Goal: Transaction & Acquisition: Purchase product/service

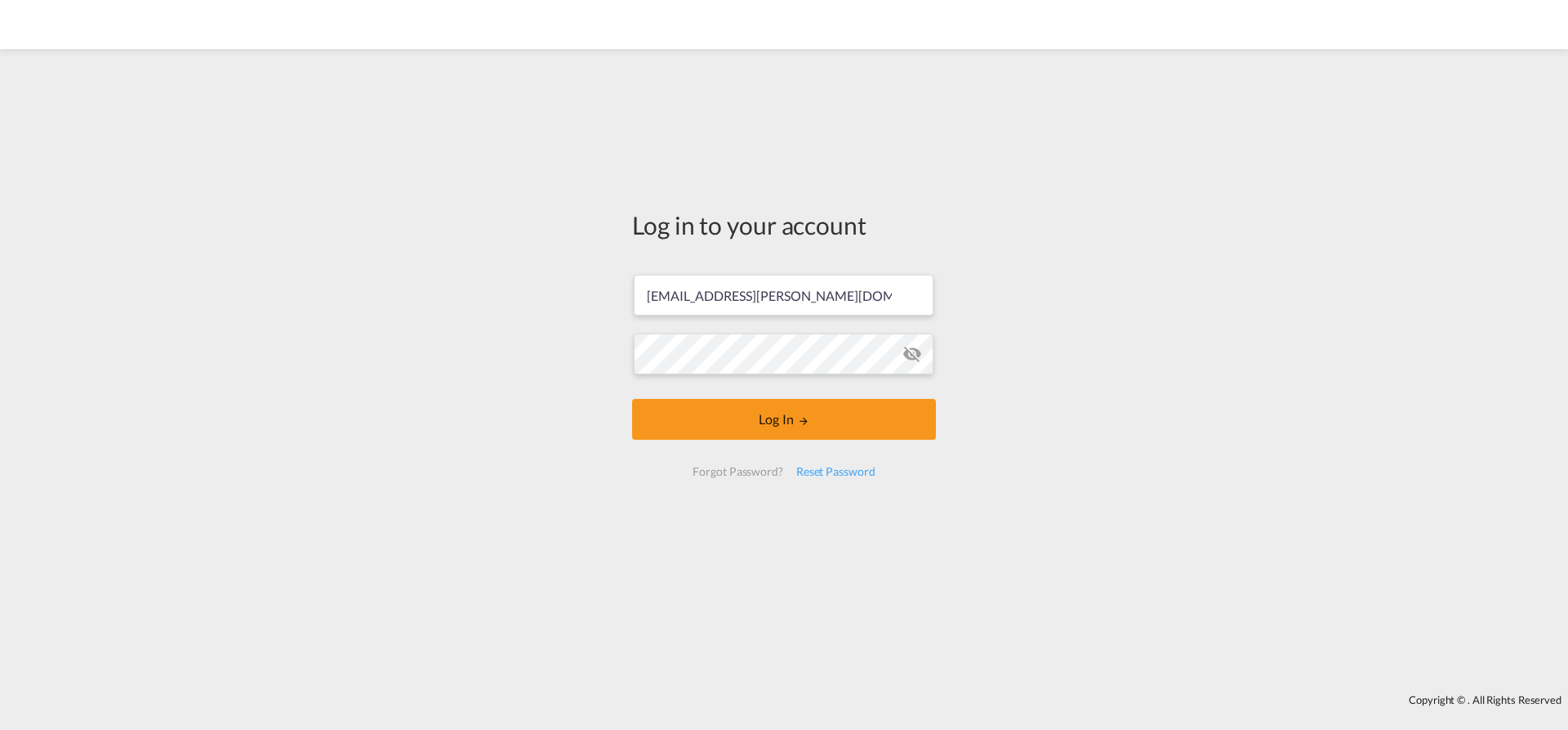
click at [711, 418] on button "Log In" at bounding box center [784, 418] width 304 height 41
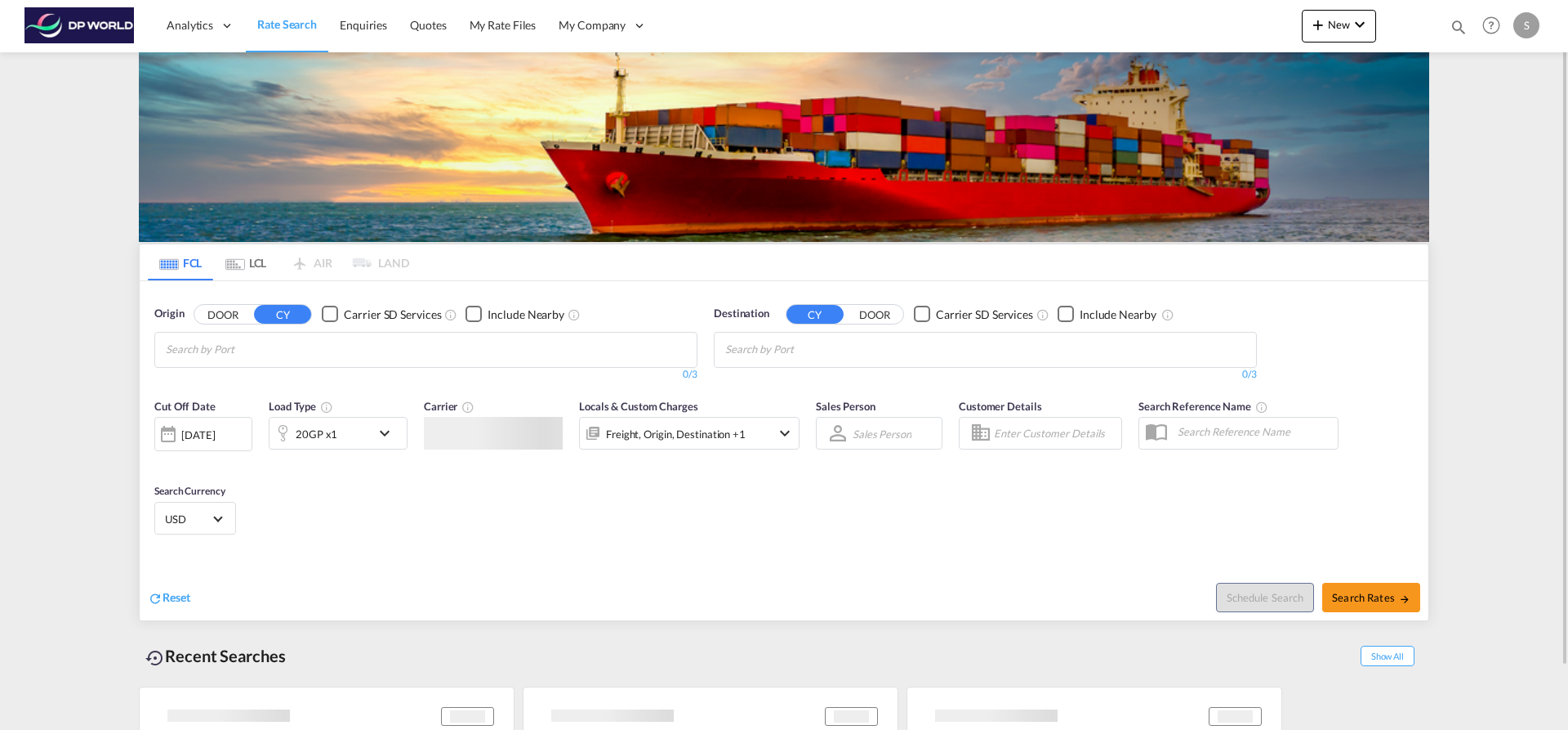
click at [363, 354] on md-chips at bounding box center [426, 349] width 541 height 34
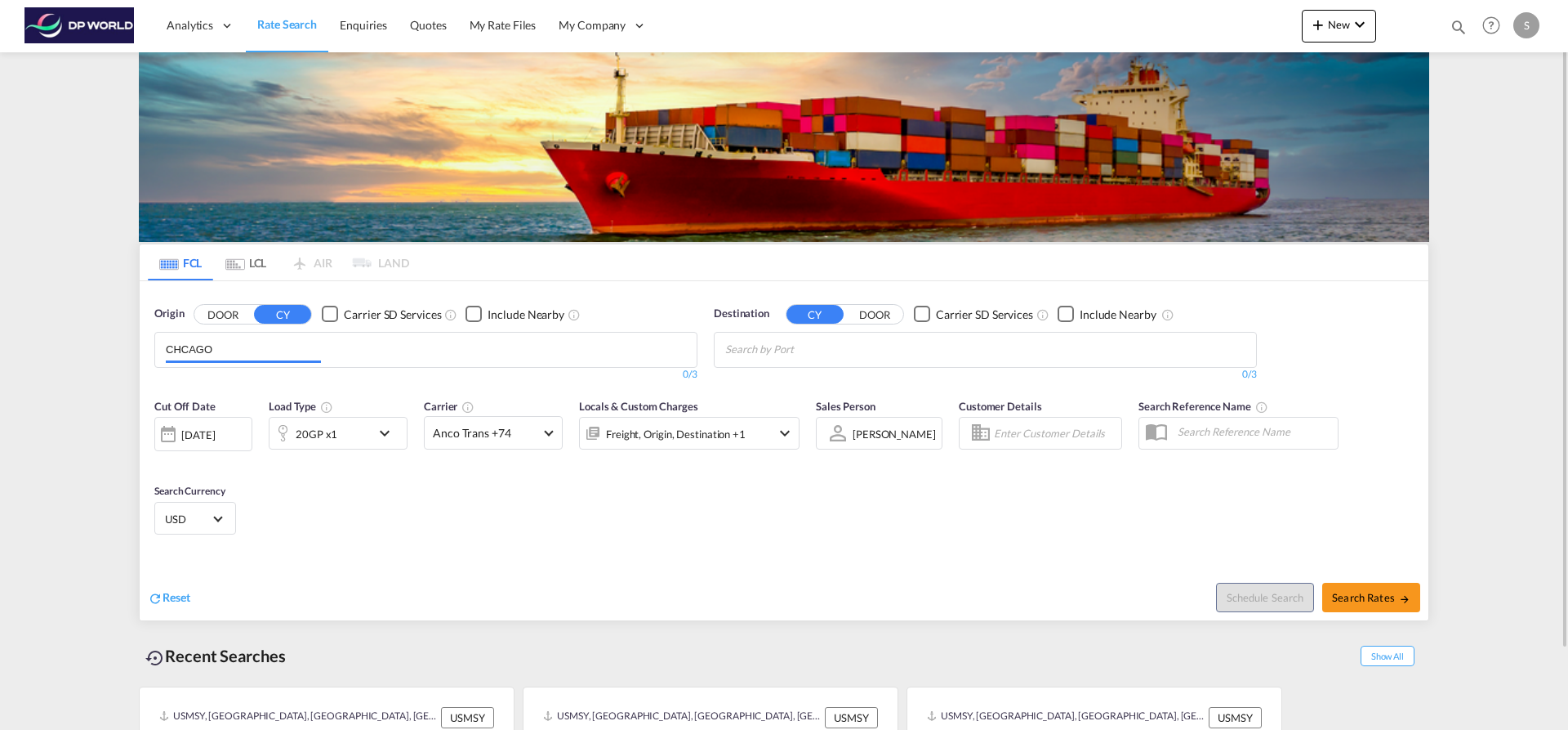
drag, startPoint x: 298, startPoint y: 342, endPoint x: 325, endPoint y: 413, distance: 76.0
click at [319, 402] on form "Origin DOOR CY Carrier SD Services Include Nearby CHCAGO 0/3 0/ Destination CY …" at bounding box center [784, 451] width 1289 height 339
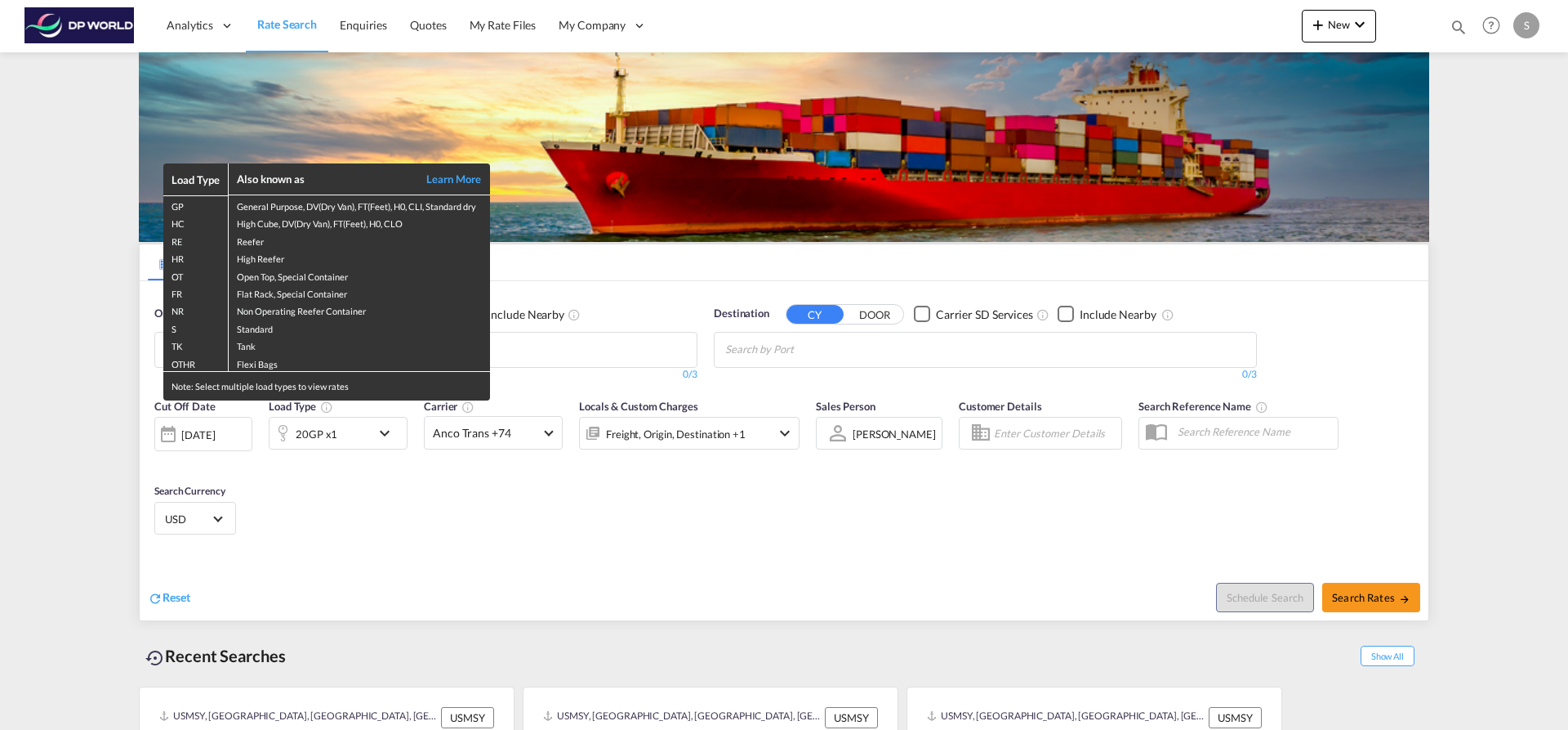
click at [568, 363] on div "Load Type Also known as Learn More GP General Purpose, DV(Dry Van), FT(Feet), H…" at bounding box center [784, 365] width 1568 height 730
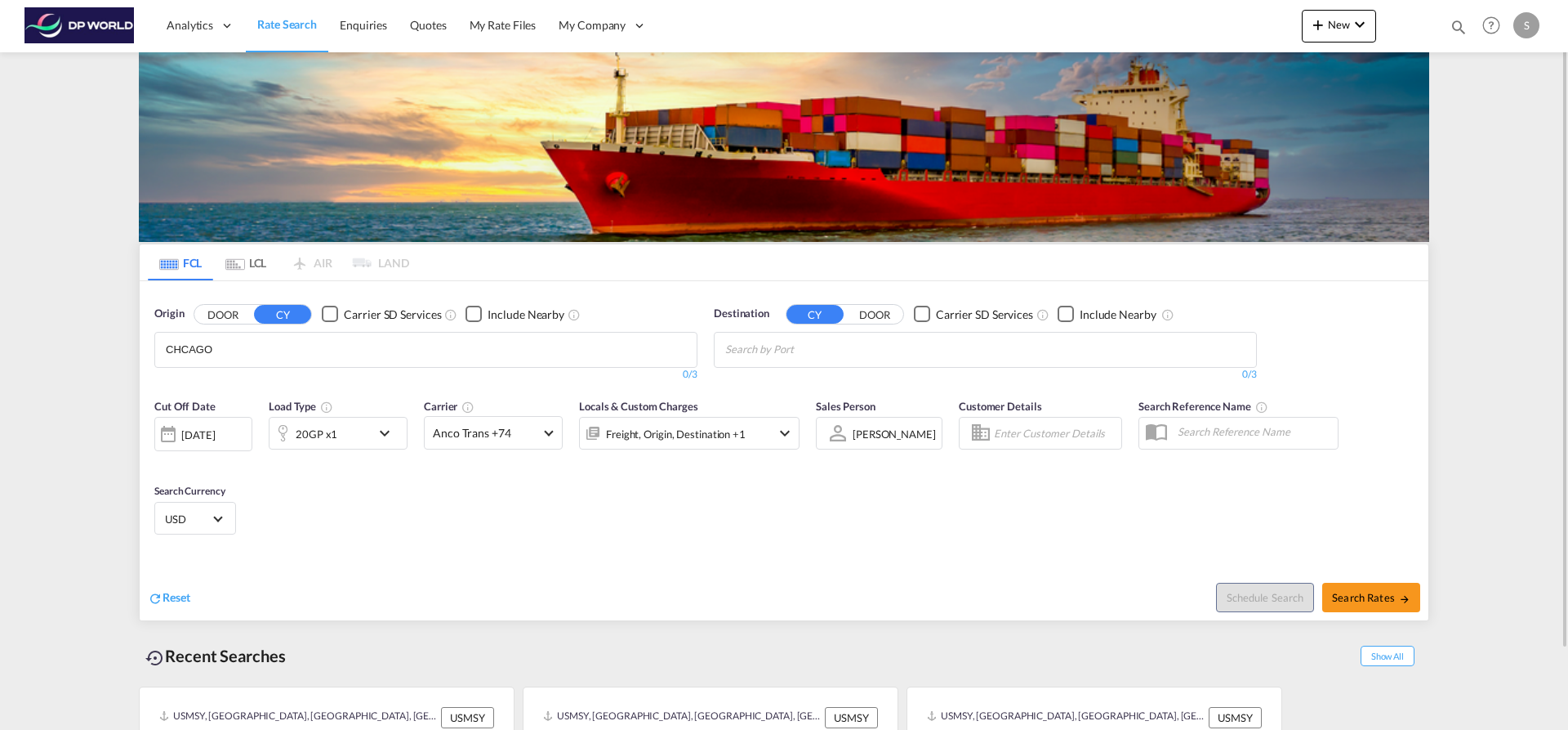
click at [551, 346] on md-chips "CHCAGO" at bounding box center [426, 349] width 541 height 34
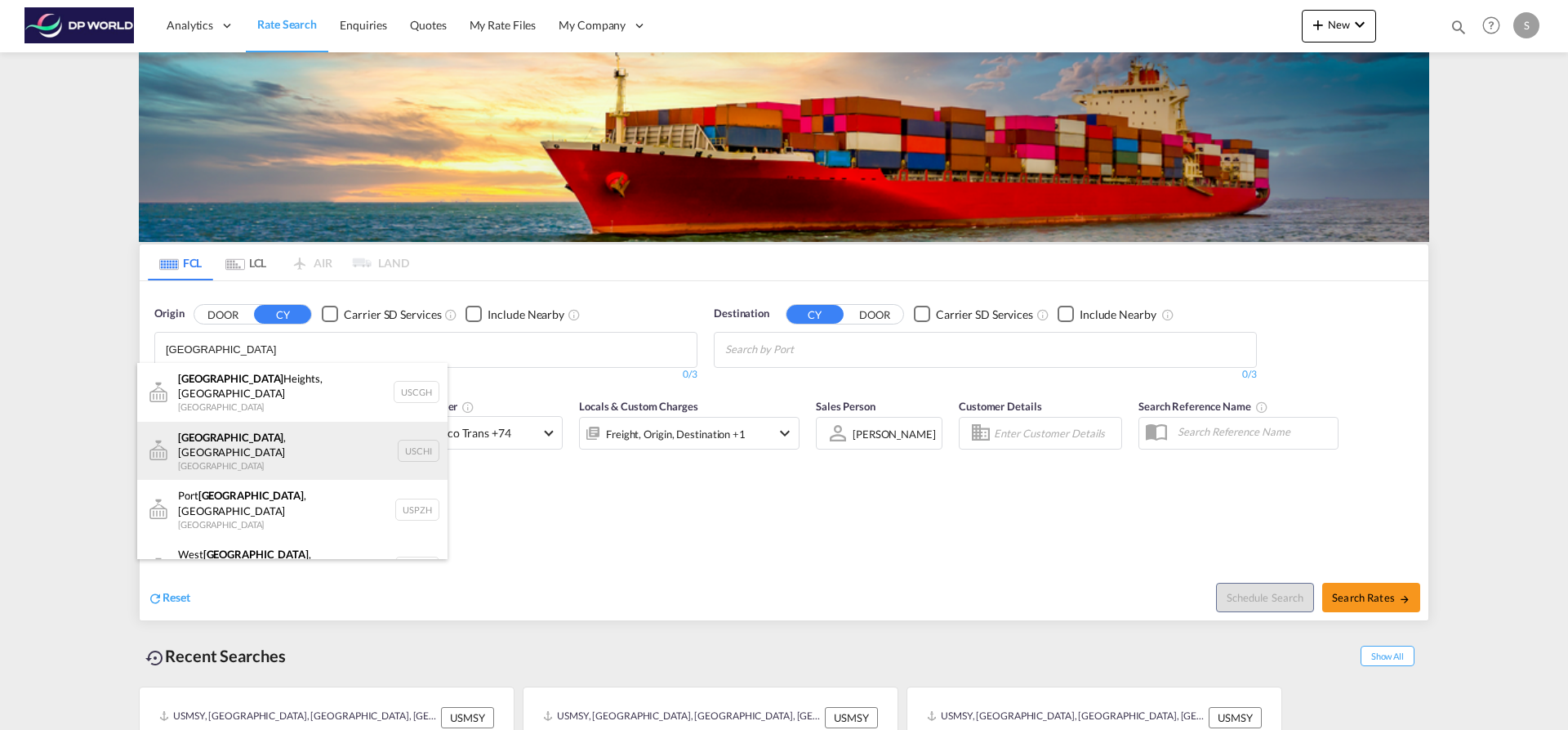
type input "[GEOGRAPHIC_DATA]"
click at [312, 423] on div "[GEOGRAPHIC_DATA] , IL United States USCHI" at bounding box center [292, 451] width 310 height 59
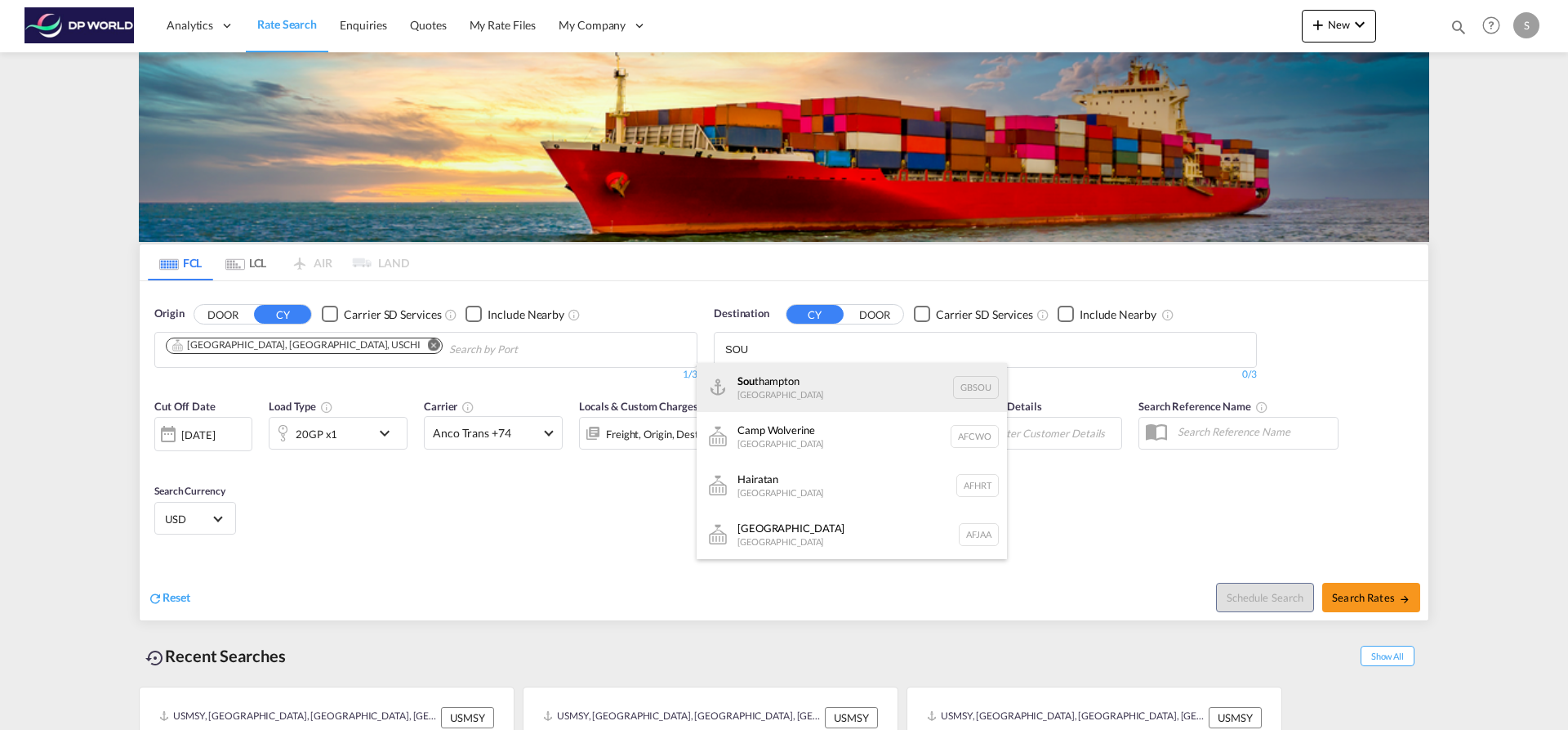
type input "SOU"
click at [907, 368] on div "Sou thampton [GEOGRAPHIC_DATA] GBSOU" at bounding box center [852, 387] width 310 height 49
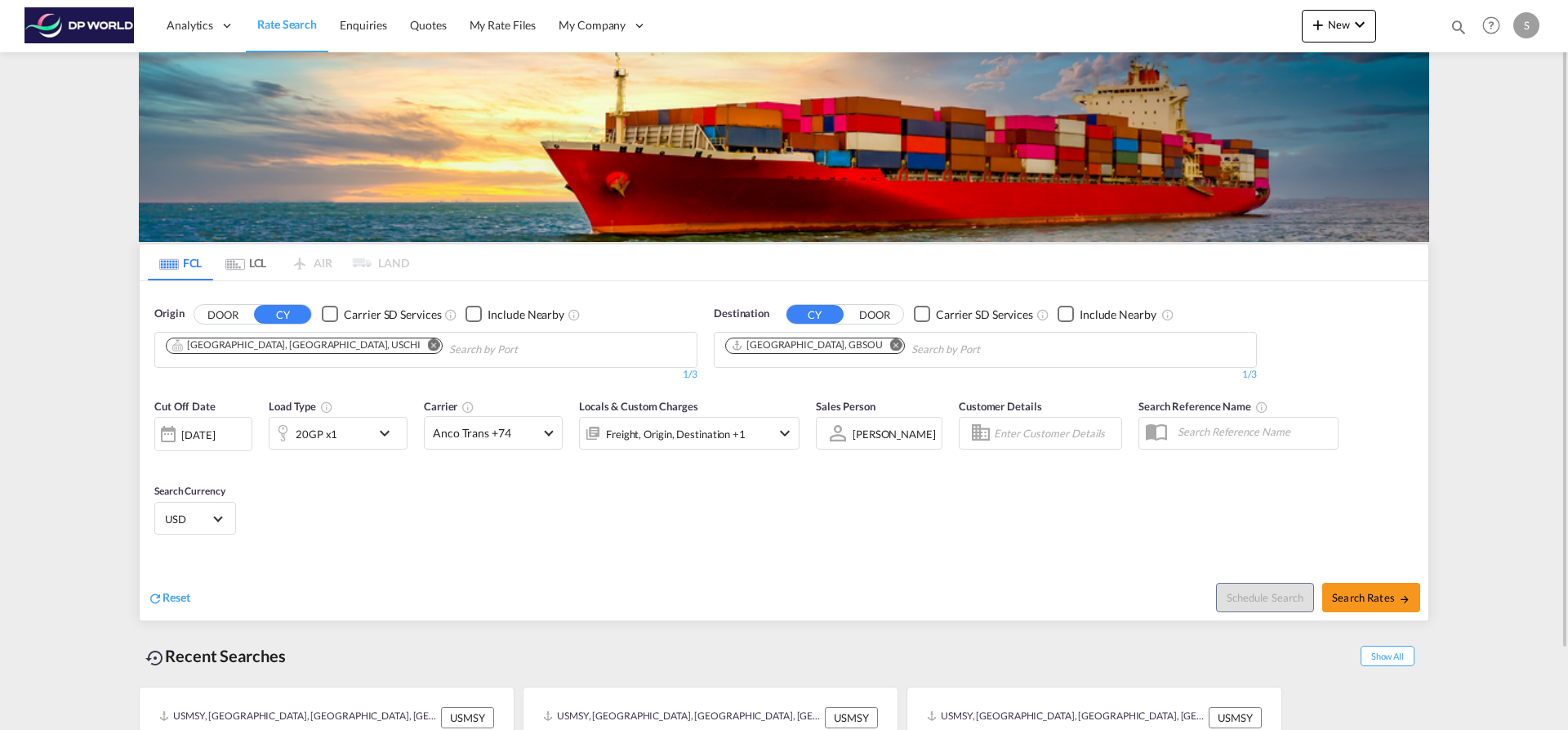
click at [345, 431] on div "20GP x1" at bounding box center [320, 433] width 101 height 33
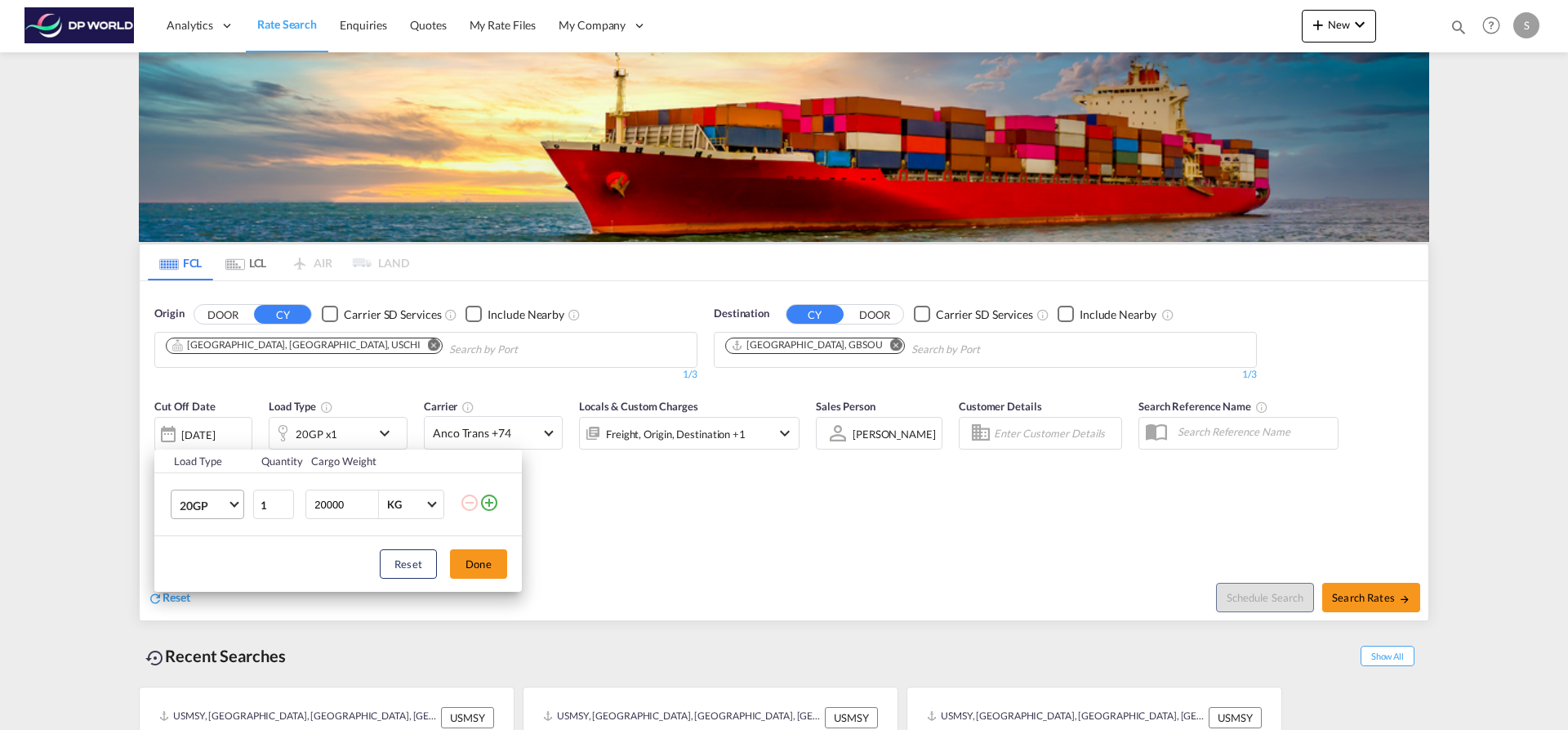
click at [236, 509] on md-select-value "20GP" at bounding box center [210, 504] width 65 height 27
click at [235, 579] on md-option "40HC" at bounding box center [221, 582] width 111 height 39
click at [474, 569] on button "Done" at bounding box center [478, 563] width 57 height 29
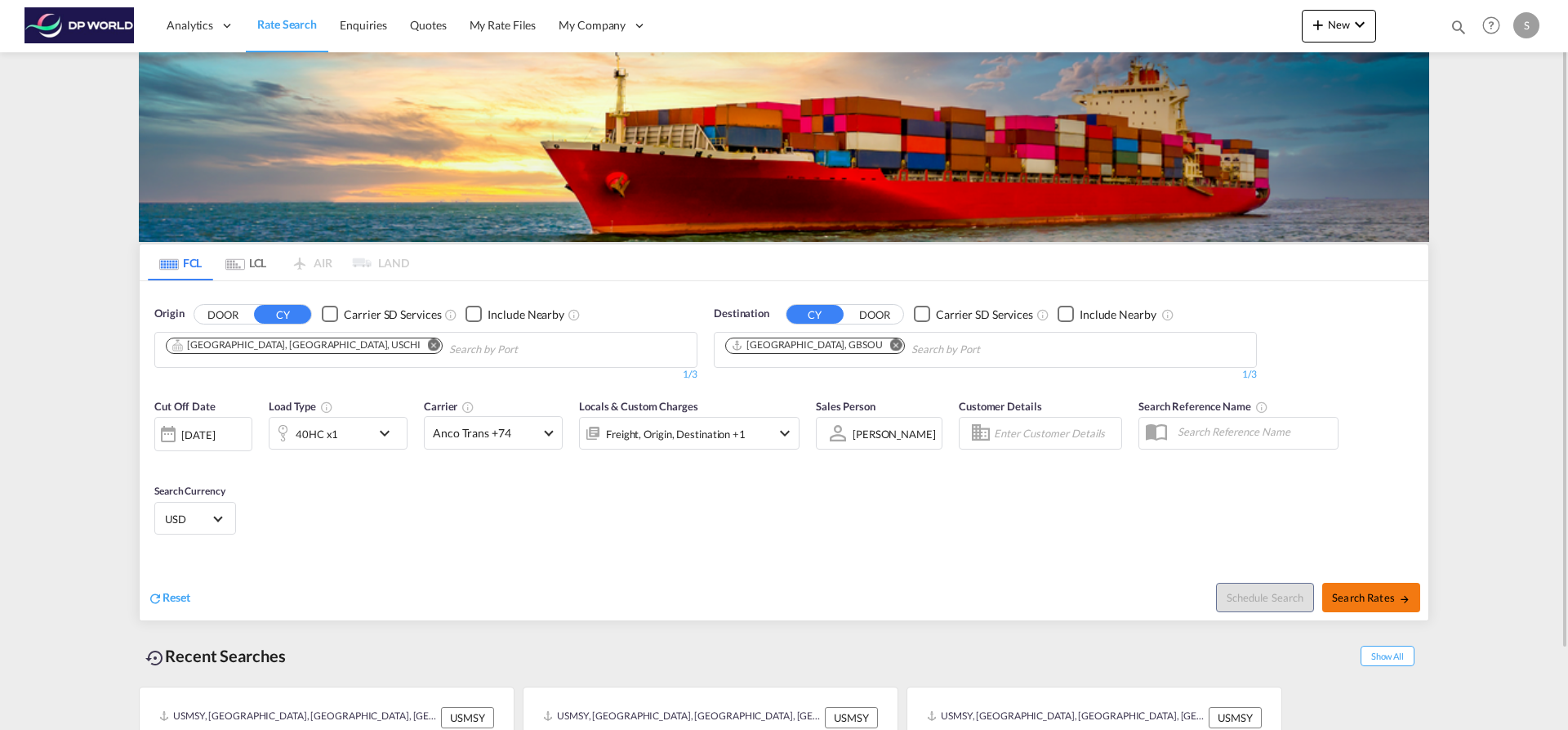
click at [1344, 596] on span "Search Rates" at bounding box center [1370, 597] width 79 height 13
type input "USCHI to GBSOU / [DATE]"
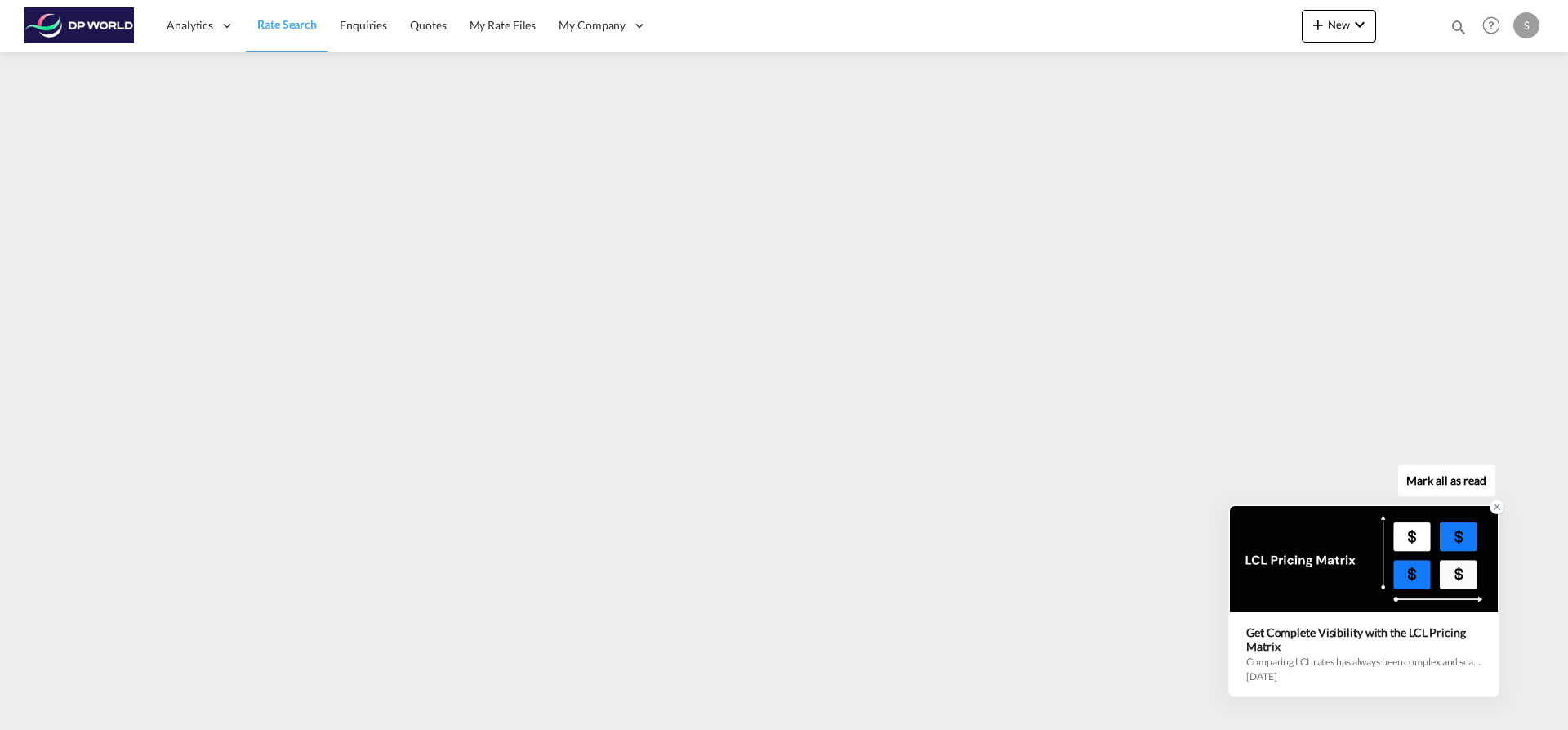
click at [1491, 508] on icon at bounding box center [1497, 507] width 11 height 11
